Goal: Transaction & Acquisition: Purchase product/service

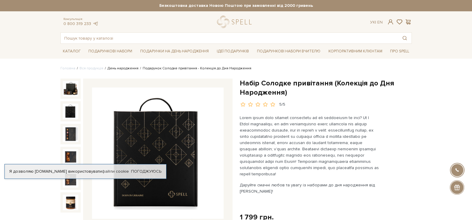
click at [122, 70] on link "День народження" at bounding box center [122, 68] width 31 height 4
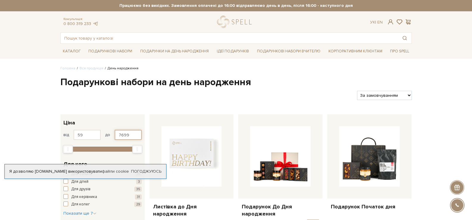
drag, startPoint x: 131, startPoint y: 135, endPoint x: 118, endPoint y: 134, distance: 13.1
click at [118, 134] on input "7699" at bounding box center [128, 135] width 27 height 10
type input "1000"
drag, startPoint x: 84, startPoint y: 133, endPoint x: 77, endPoint y: 134, distance: 7.2
click at [77, 134] on input "59" at bounding box center [87, 135] width 27 height 10
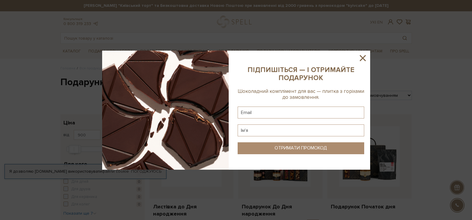
click at [361, 58] on icon at bounding box center [363, 58] width 10 height 10
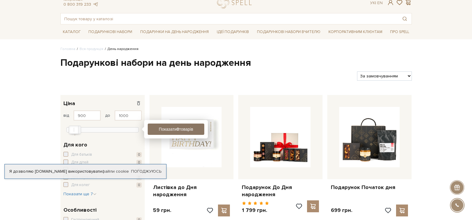
scroll to position [30, 0]
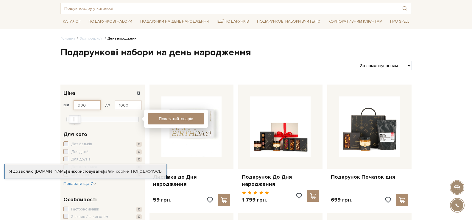
drag, startPoint x: 85, startPoint y: 105, endPoint x: 75, endPoint y: 105, distance: 10.1
click at [75, 106] on input "900" at bounding box center [87, 105] width 27 height 10
type input "800"
click at [83, 39] on link "Вся продукція" at bounding box center [91, 38] width 24 height 4
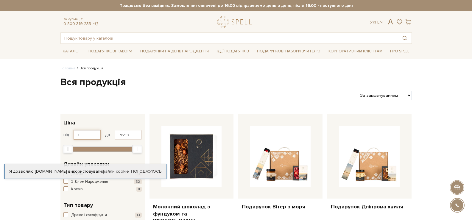
click at [78, 133] on input "1" at bounding box center [87, 135] width 27 height 10
type input "1"
type input "900"
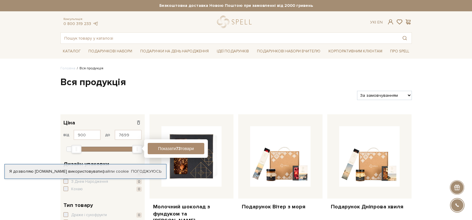
drag, startPoint x: 130, startPoint y: 135, endPoint x: 117, endPoint y: 133, distance: 13.5
click at [117, 133] on input "7699" at bounding box center [128, 135] width 27 height 10
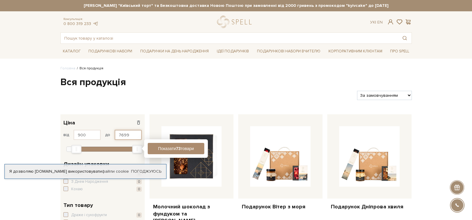
click at [130, 135] on input "7699" at bounding box center [128, 135] width 27 height 10
drag, startPoint x: 130, startPoint y: 135, endPoint x: 118, endPoint y: 137, distance: 11.9
click at [118, 137] on input "7699" at bounding box center [128, 135] width 27 height 10
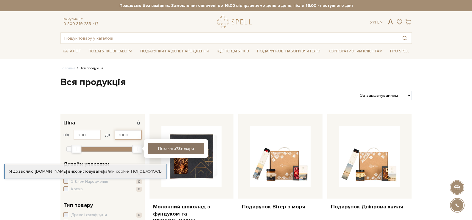
type input "1000"
click at [190, 148] on button "Показати 11 товарів" at bounding box center [176, 148] width 57 height 11
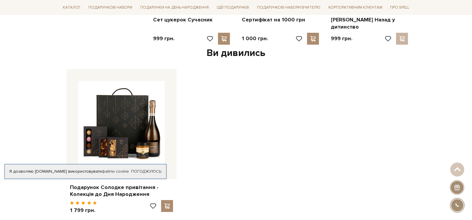
scroll to position [566, 0]
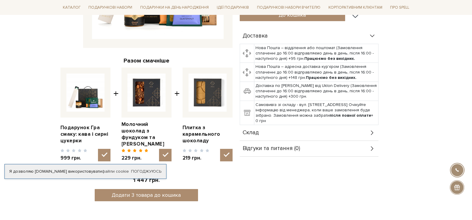
scroll to position [179, 0]
